Goal: Find contact information: Find contact information

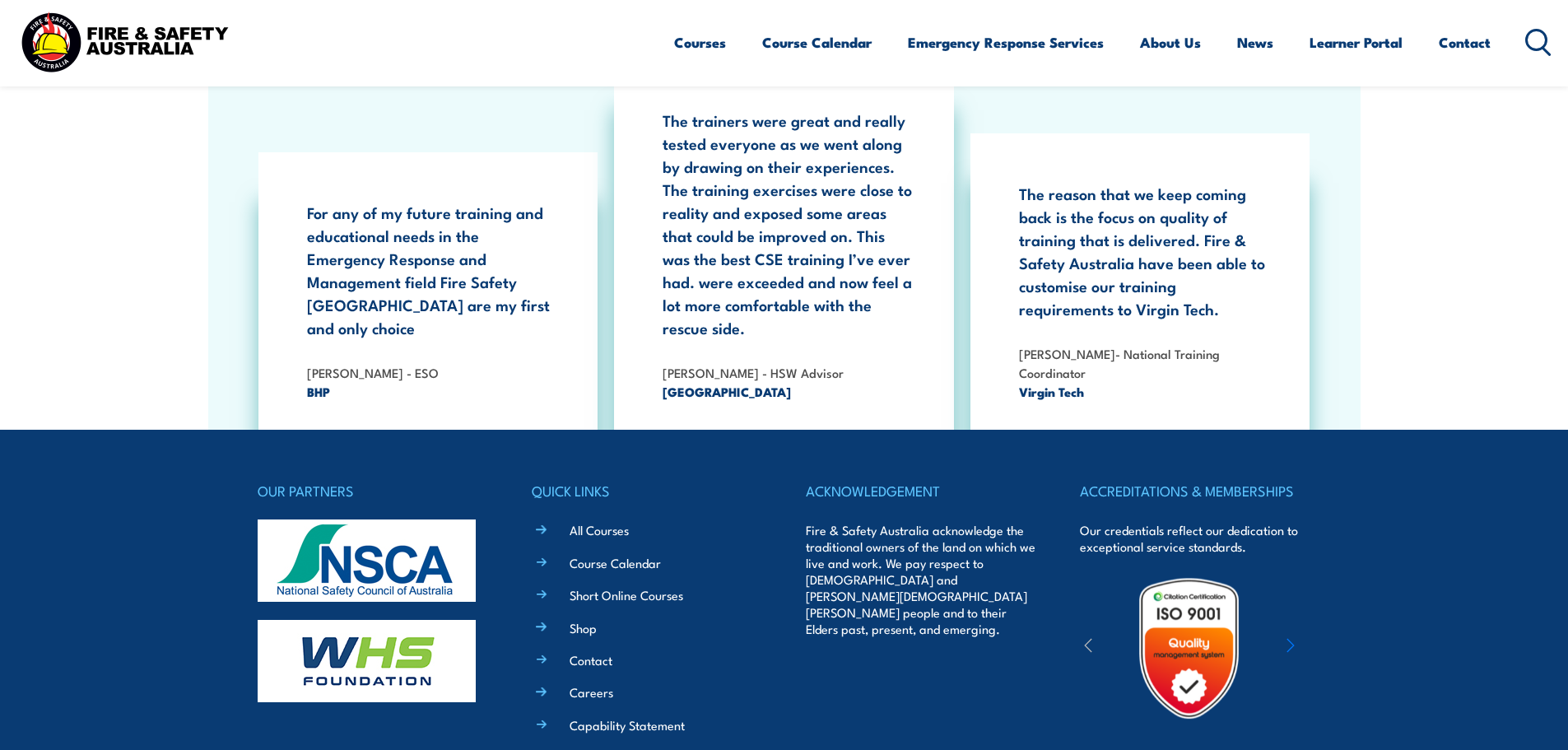
scroll to position [3012, 0]
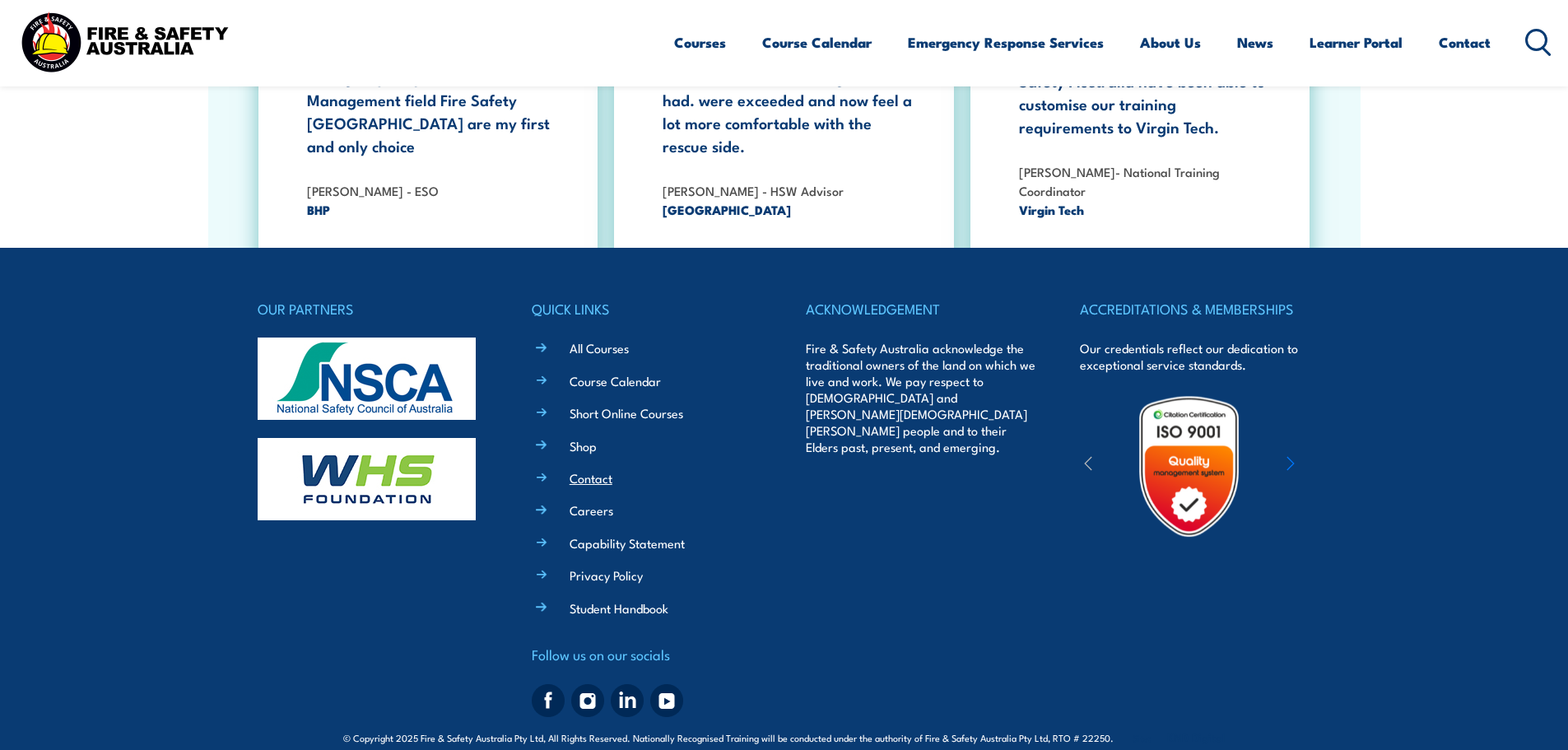
click at [586, 469] on link "Contact" at bounding box center [591, 478] width 43 height 18
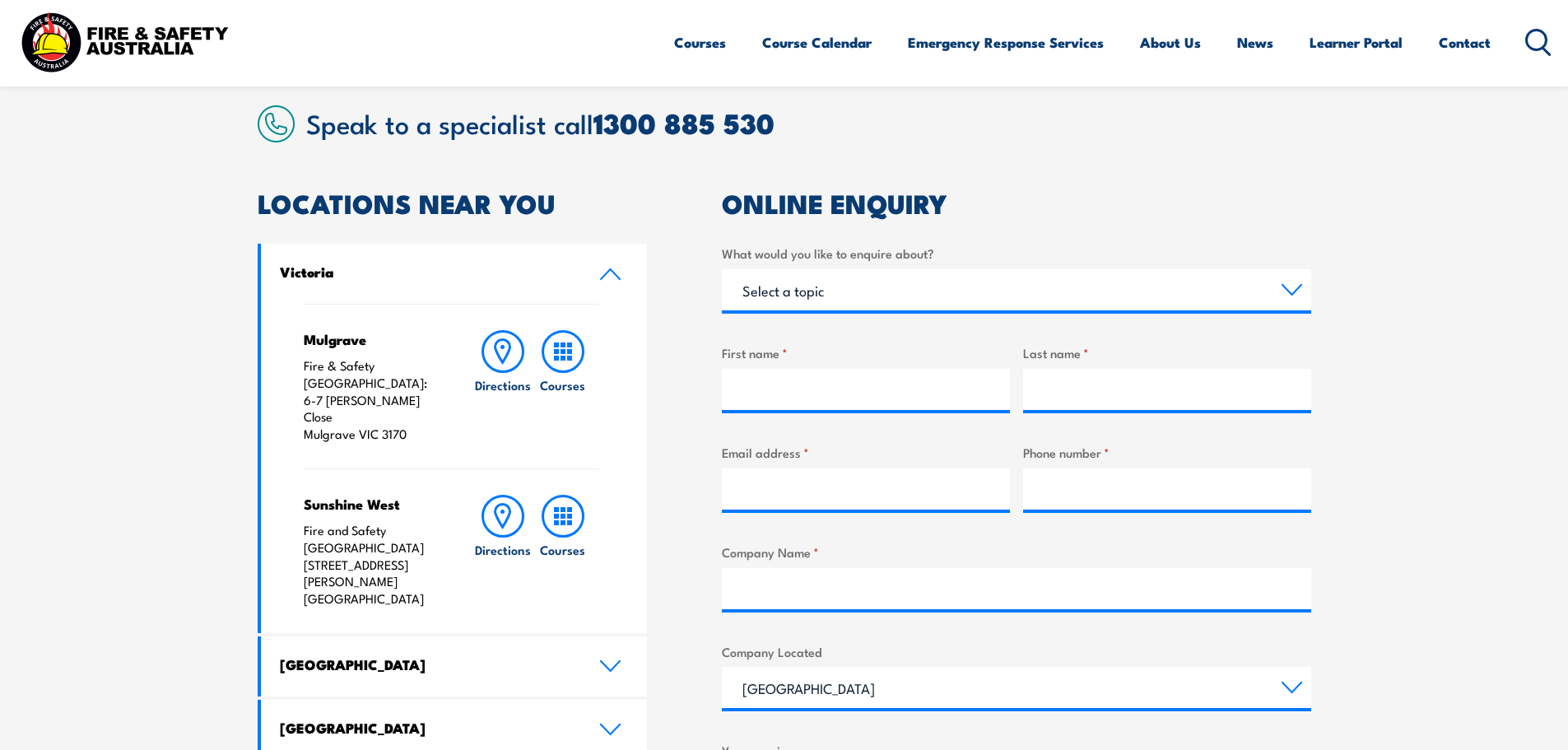
scroll to position [577, 0]
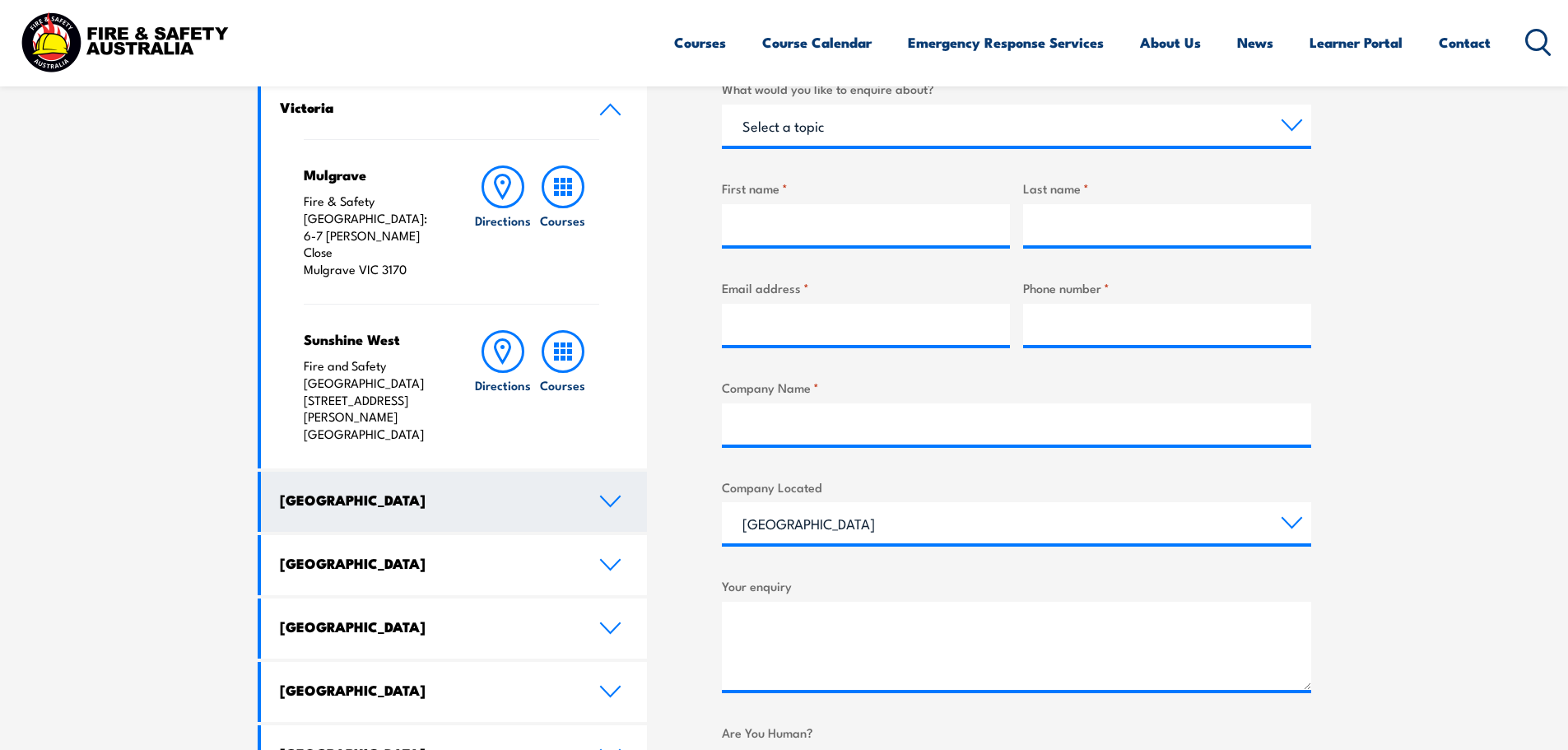
click at [603, 494] on icon at bounding box center [610, 501] width 23 height 13
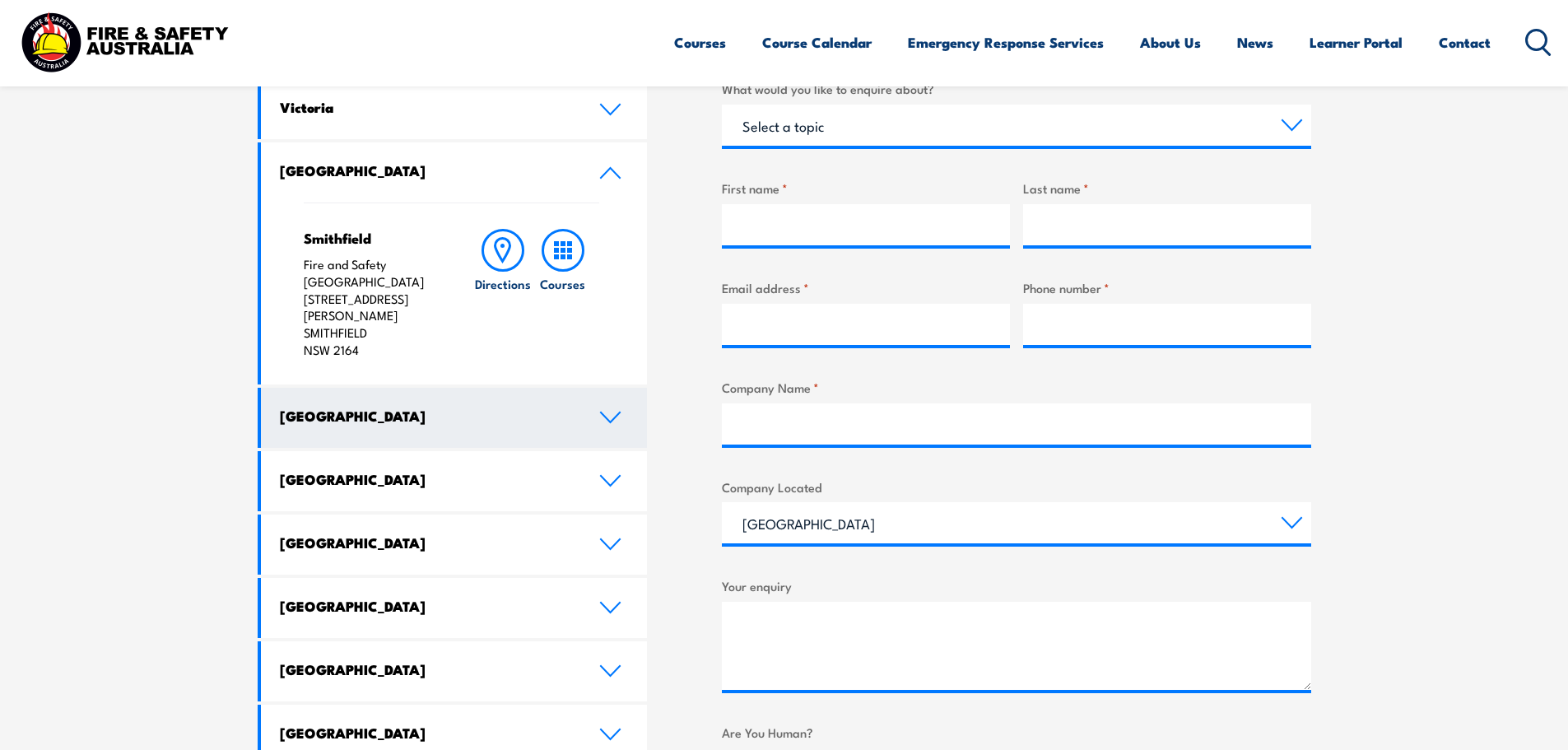
click at [611, 409] on link "[GEOGRAPHIC_DATA]" at bounding box center [454, 418] width 387 height 60
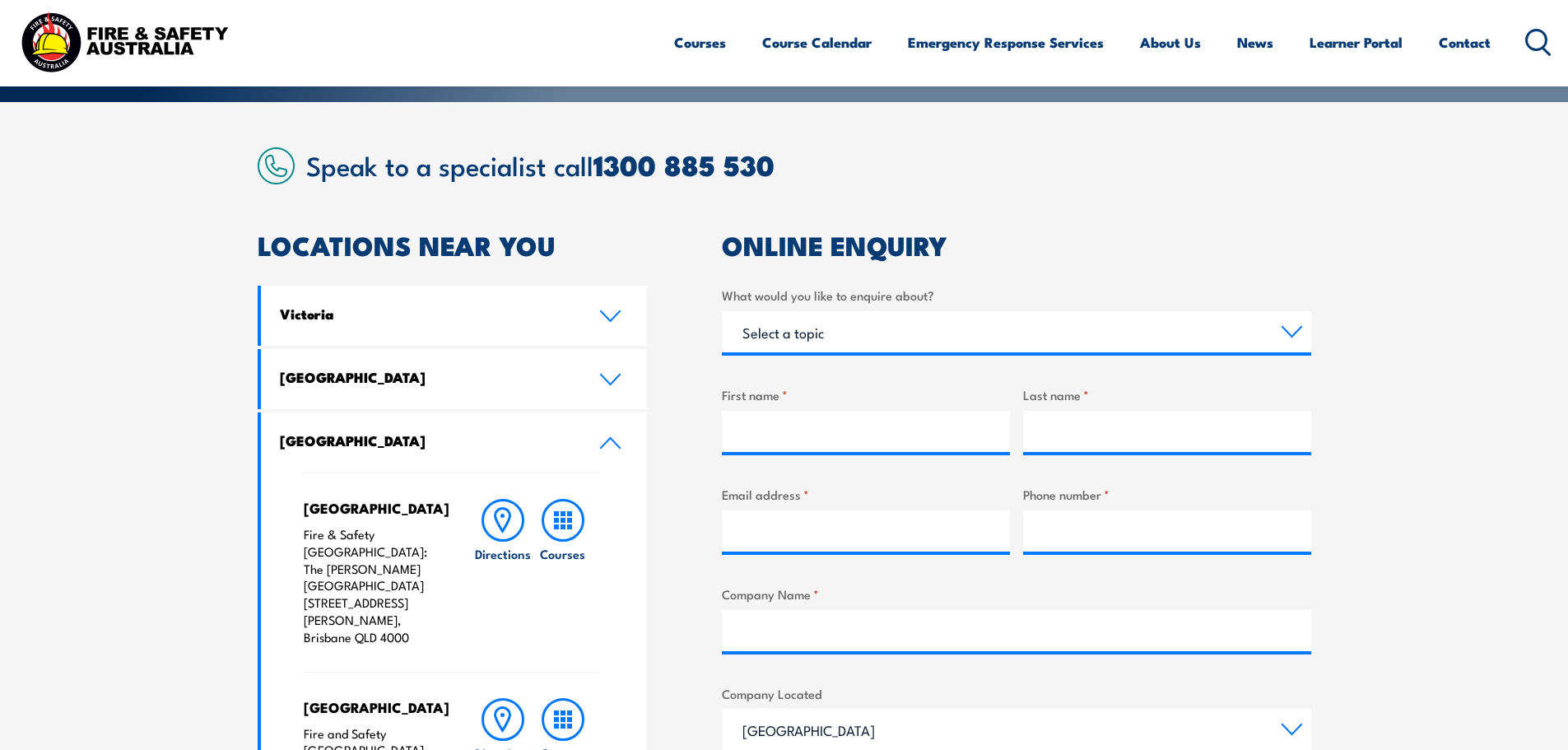
scroll to position [164, 0]
